Goal: Use online tool/utility: Utilize a website feature to perform a specific function

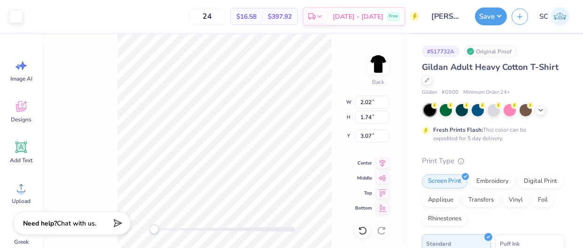
type input "2.02"
type input "1.74"
type input "3.07"
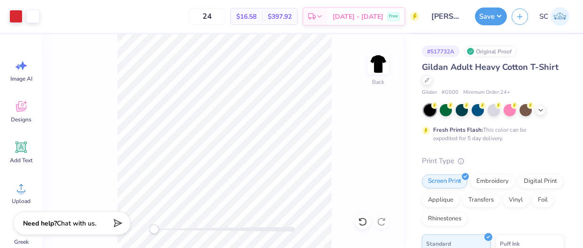
click at [439, 52] on div "# 517732A" at bounding box center [441, 52] width 38 height 12
copy div "# 517732A"
click at [83, 51] on div "Back" at bounding box center [224, 141] width 364 height 214
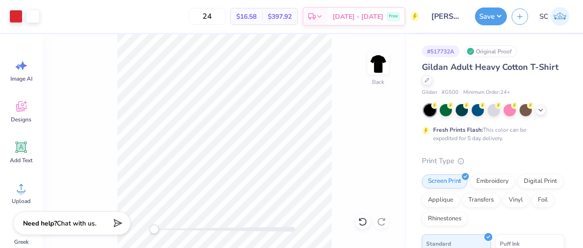
click at [431, 49] on div "# 517732A" at bounding box center [441, 52] width 38 height 12
copy div "# 517732A"
